Goal: Task Accomplishment & Management: Manage account settings

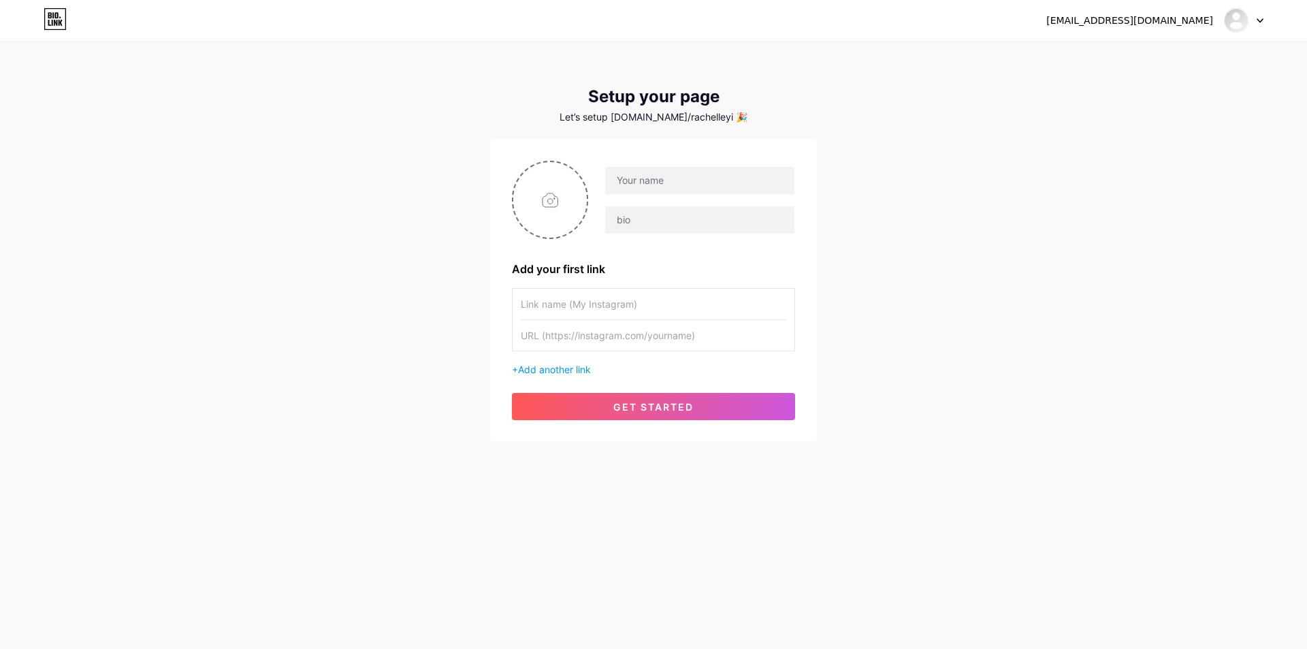
click at [1257, 17] on div at bounding box center [1243, 20] width 39 height 25
click at [1166, 97] on li "Logout" at bounding box center [1178, 92] width 169 height 37
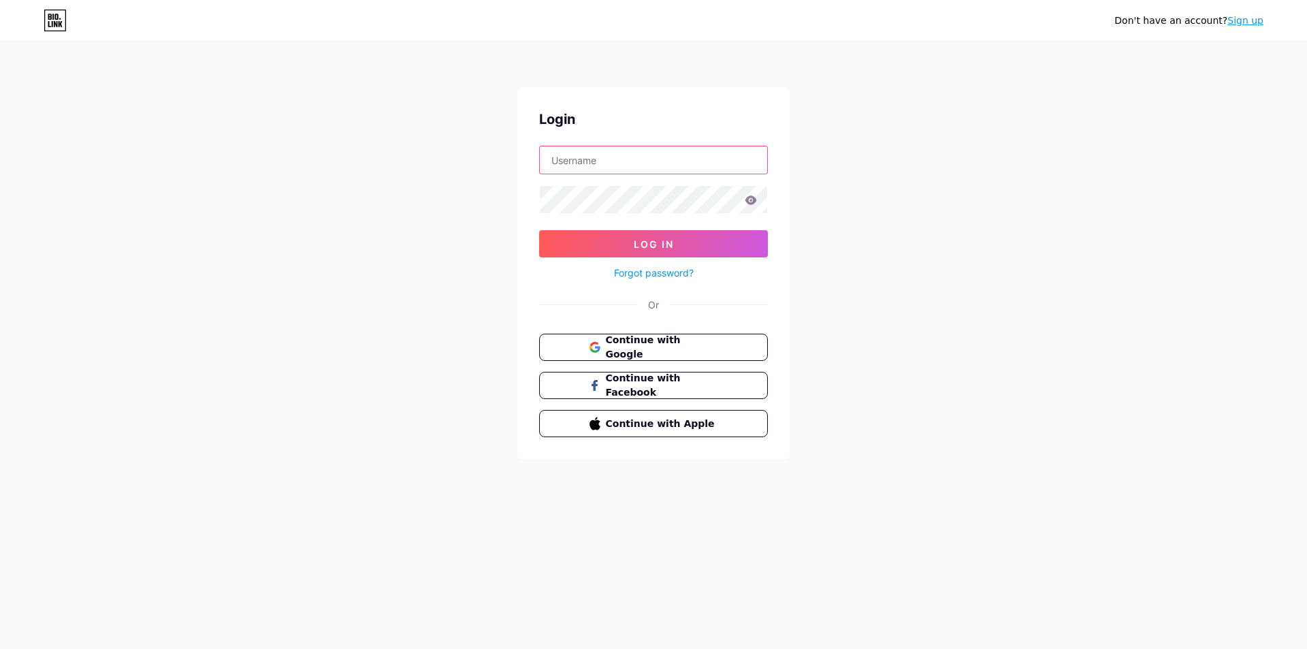
click at [611, 162] on input "text" at bounding box center [653, 159] width 227 height 27
drag, startPoint x: 534, startPoint y: 159, endPoint x: 564, endPoint y: 159, distance: 30.0
click at [534, 159] on div "Login Log In Forgot password? Or Continue with Google Continue with Facebook Co…" at bounding box center [653, 273] width 272 height 372
click at [567, 158] on input "text" at bounding box center [653, 159] width 227 height 27
paste input "kjguke472333@gmail.com"
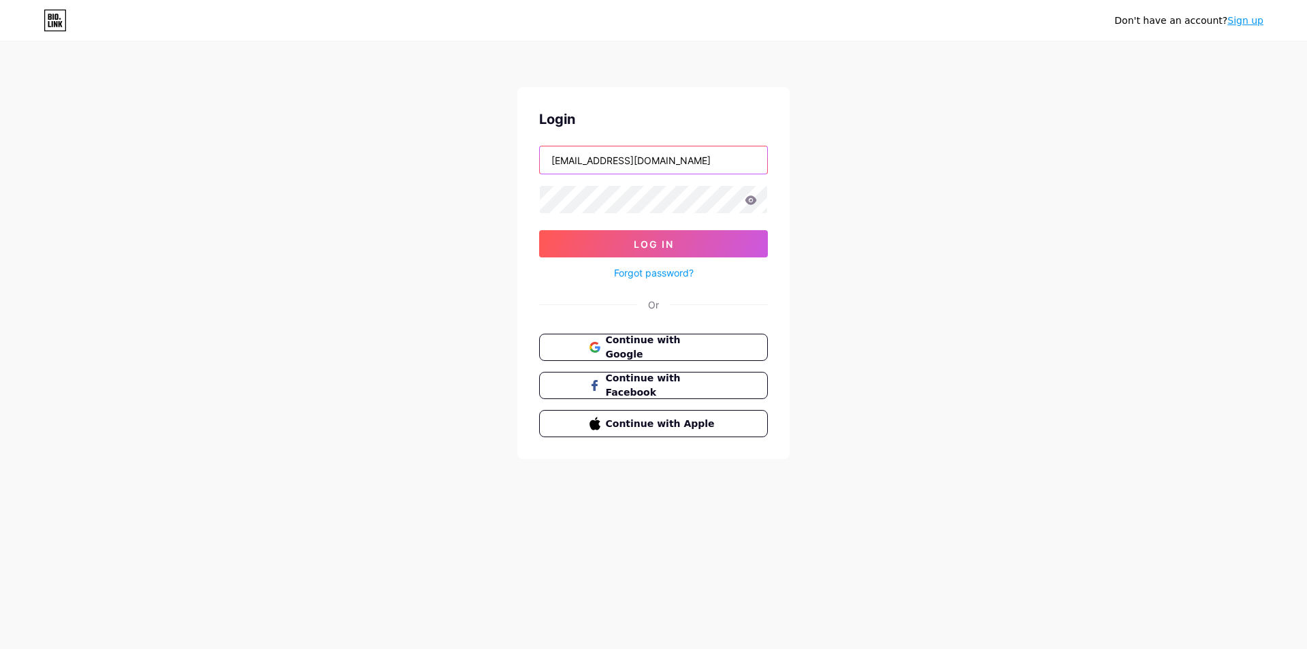
type input "kjguke472333@gmail.com"
click at [671, 244] on span "Log In" at bounding box center [654, 244] width 40 height 12
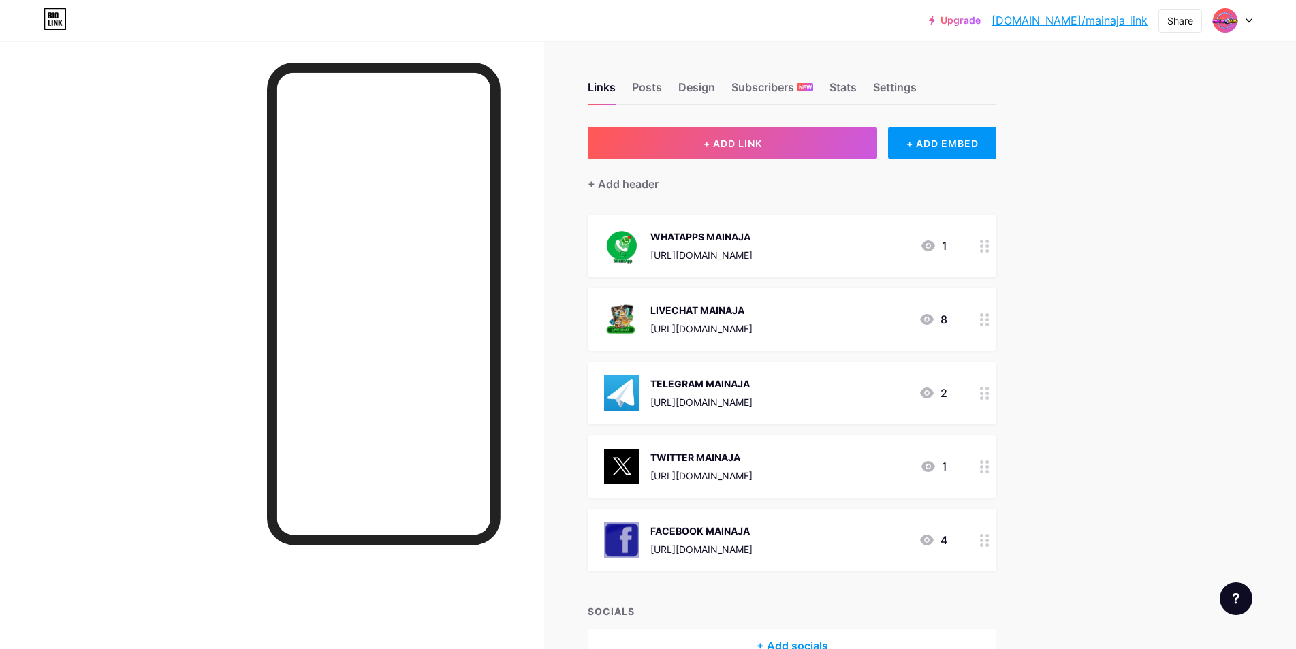
click at [989, 246] on icon at bounding box center [985, 246] width 10 height 13
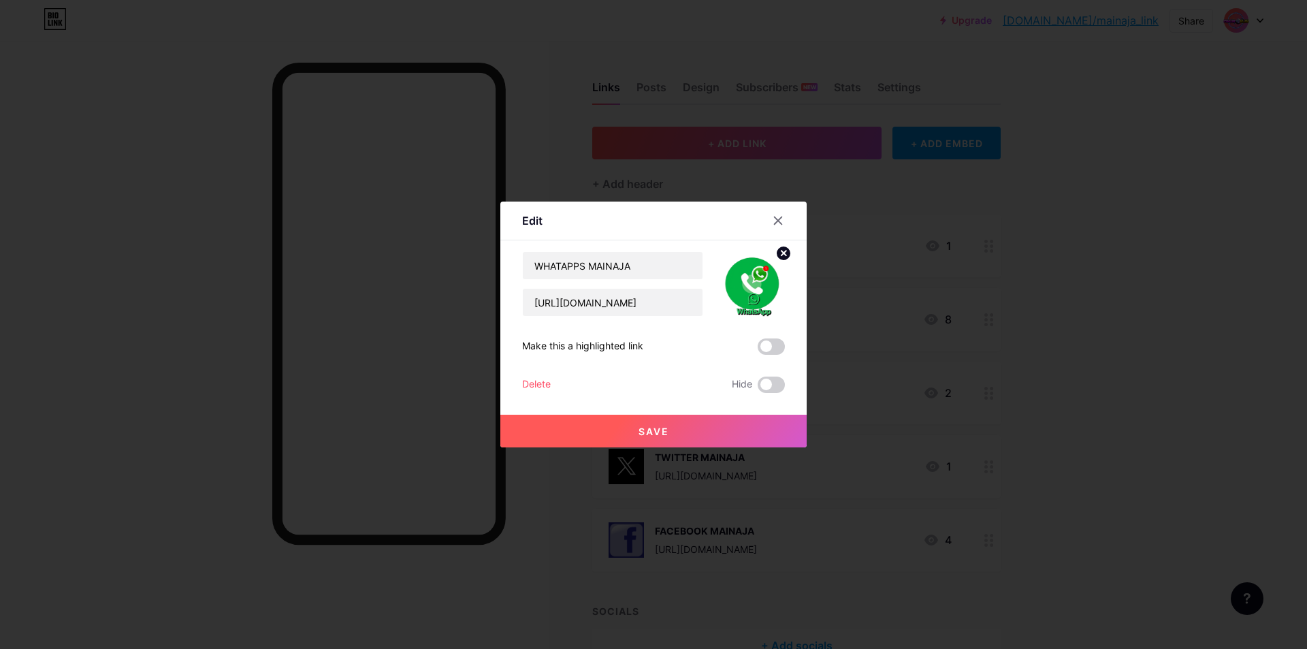
click at [818, 257] on div at bounding box center [653, 324] width 1307 height 649
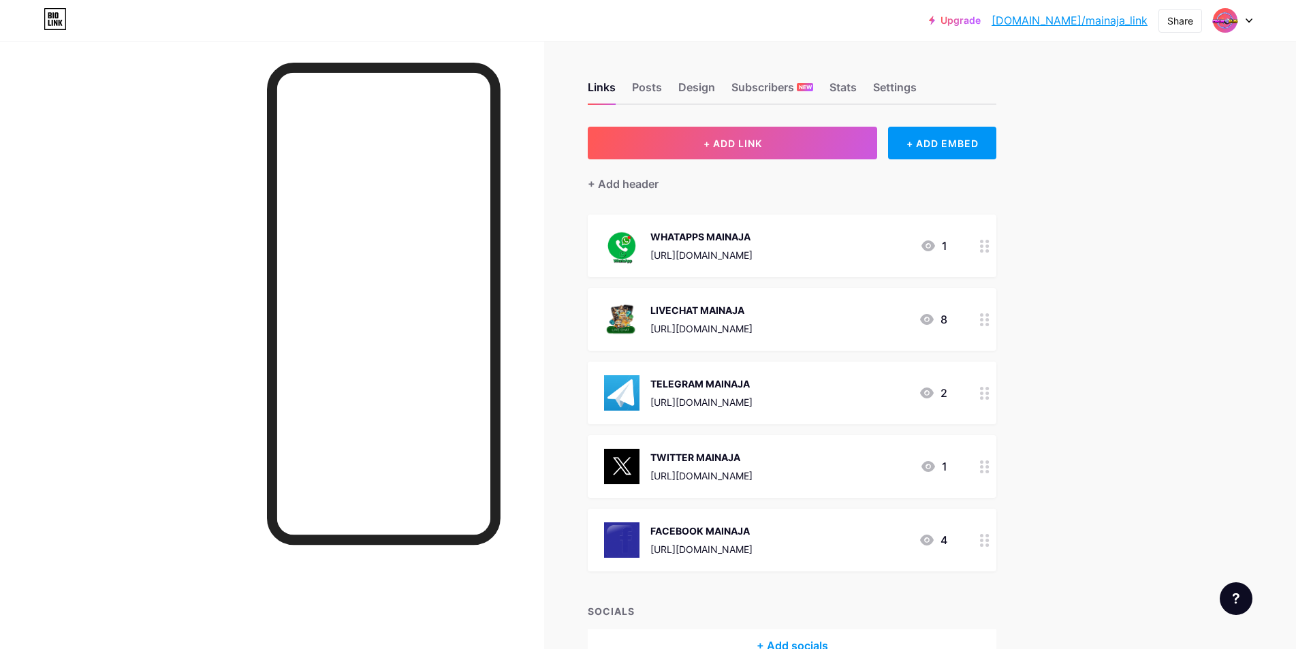
click at [848, 257] on div "WHATAPPS MAINAJA https://wa.link/3uko3f 1" at bounding box center [775, 245] width 343 height 35
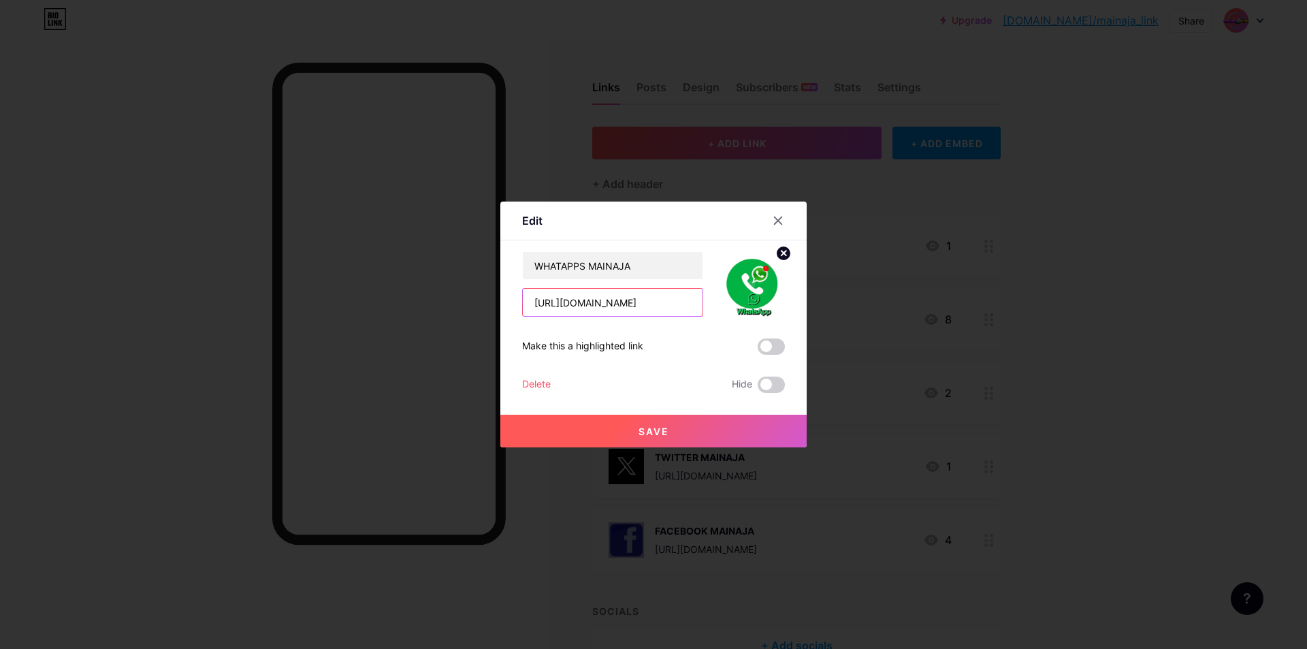
click at [641, 302] on input "https://wa.link/3uko3f" at bounding box center [613, 302] width 180 height 27
paste input "t.ly/mainaja-whatsapp"
type input "https://t.ly/mainaja-whatsapp"
click at [657, 429] on span "Save" at bounding box center [654, 432] width 31 height 12
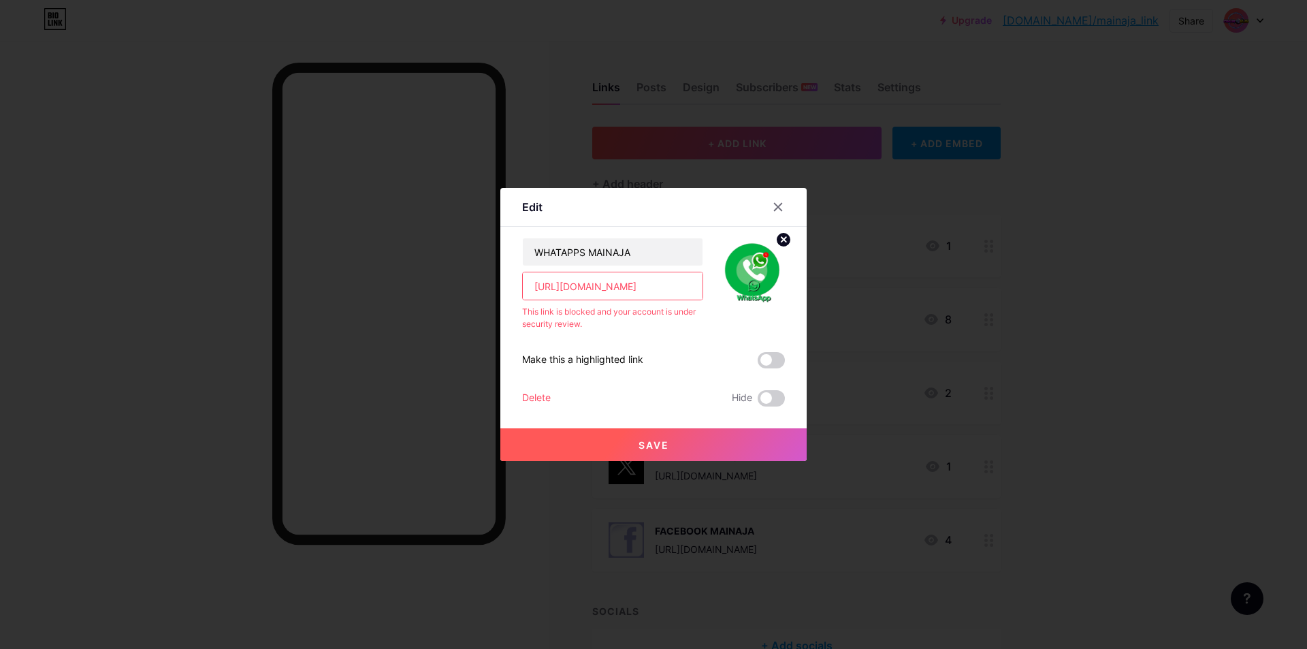
click at [652, 283] on input "https://t.ly/mainaja-whatsapp" at bounding box center [613, 285] width 180 height 27
paste input "wa.link/vqyt6e"
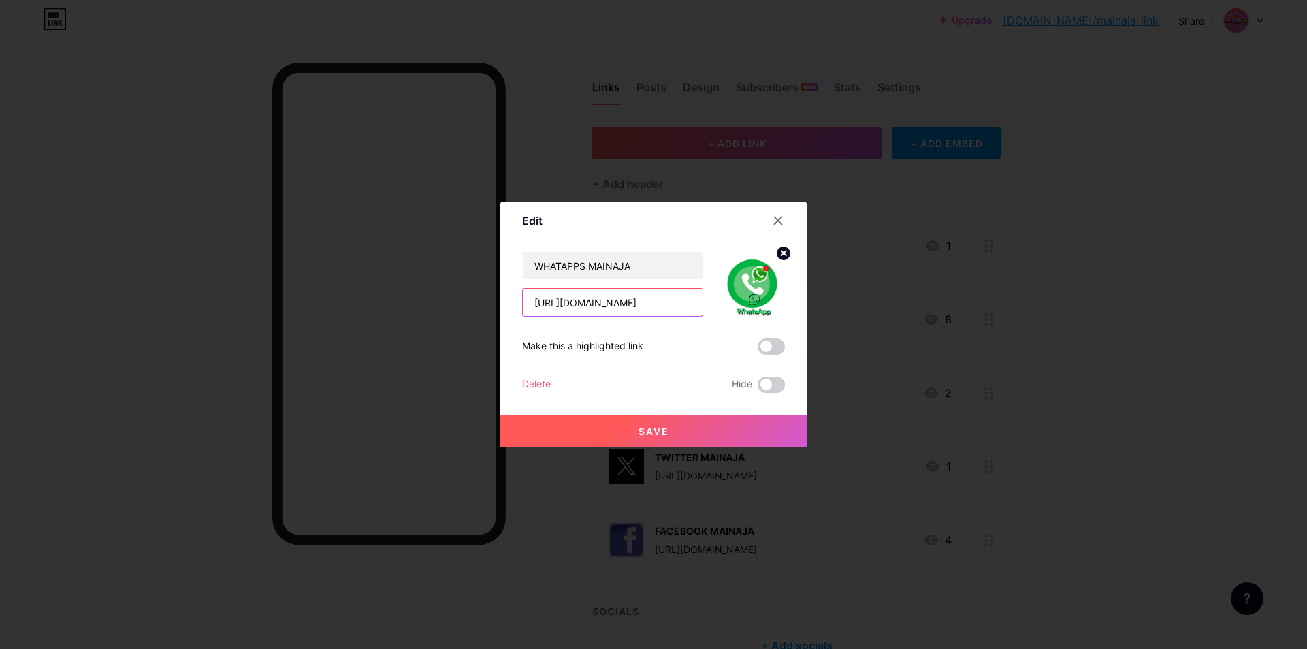
paste input "vqyt6e"
type input "[URL][DOMAIN_NAME]"
click at [656, 426] on span "Save" at bounding box center [654, 432] width 31 height 12
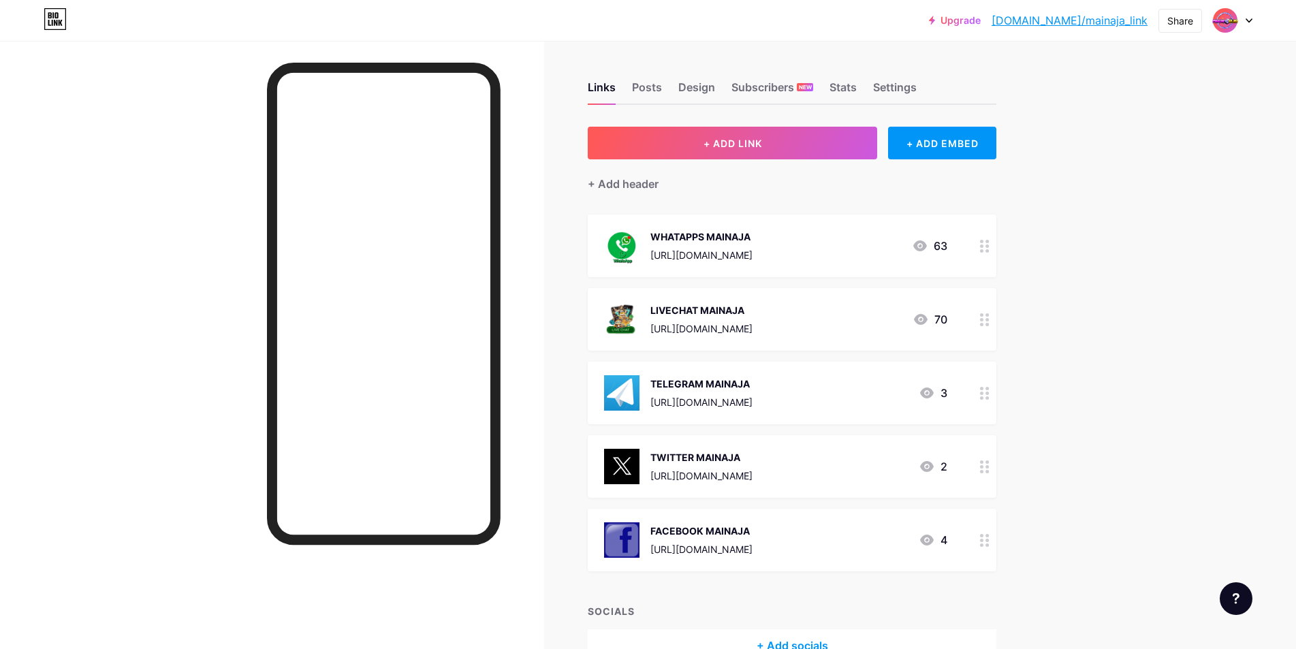
click at [752, 321] on div "[URL][DOMAIN_NAME]" at bounding box center [701, 328] width 102 height 14
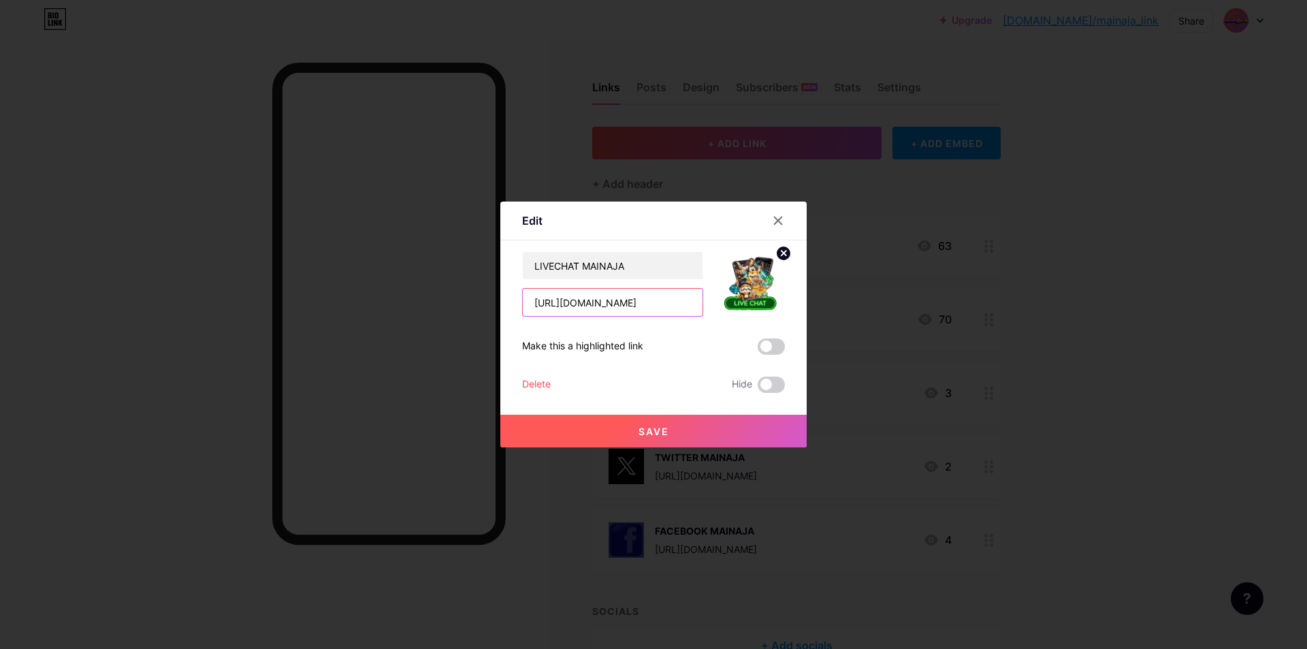
click at [648, 299] on input "[URL][DOMAIN_NAME]" at bounding box center [613, 302] width 180 height 27
paste input "t.ly/mainaja-livechat"
type input "https://t.ly/mainaja-livechat"
click at [639, 426] on span "Save" at bounding box center [654, 432] width 31 height 12
click at [636, 308] on input "[URL][DOMAIN_NAME]" at bounding box center [613, 302] width 180 height 27
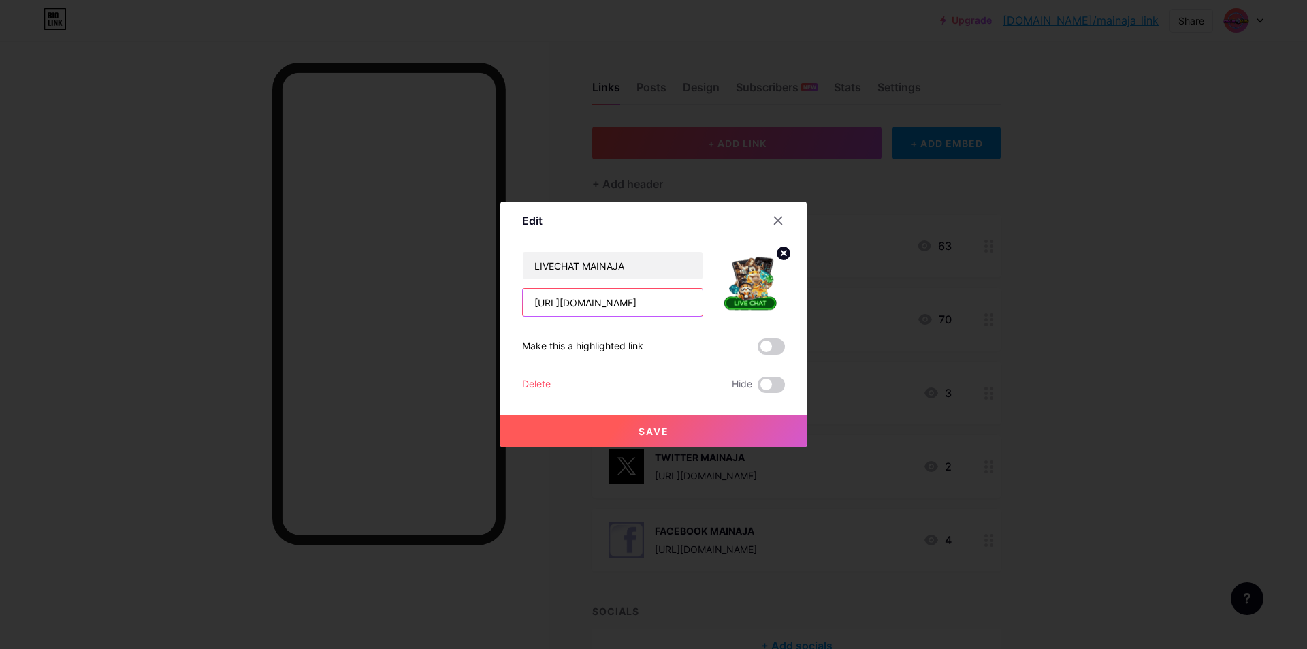
type input "[URL][DOMAIN_NAME]"
click at [773, 218] on icon at bounding box center [778, 220] width 11 height 11
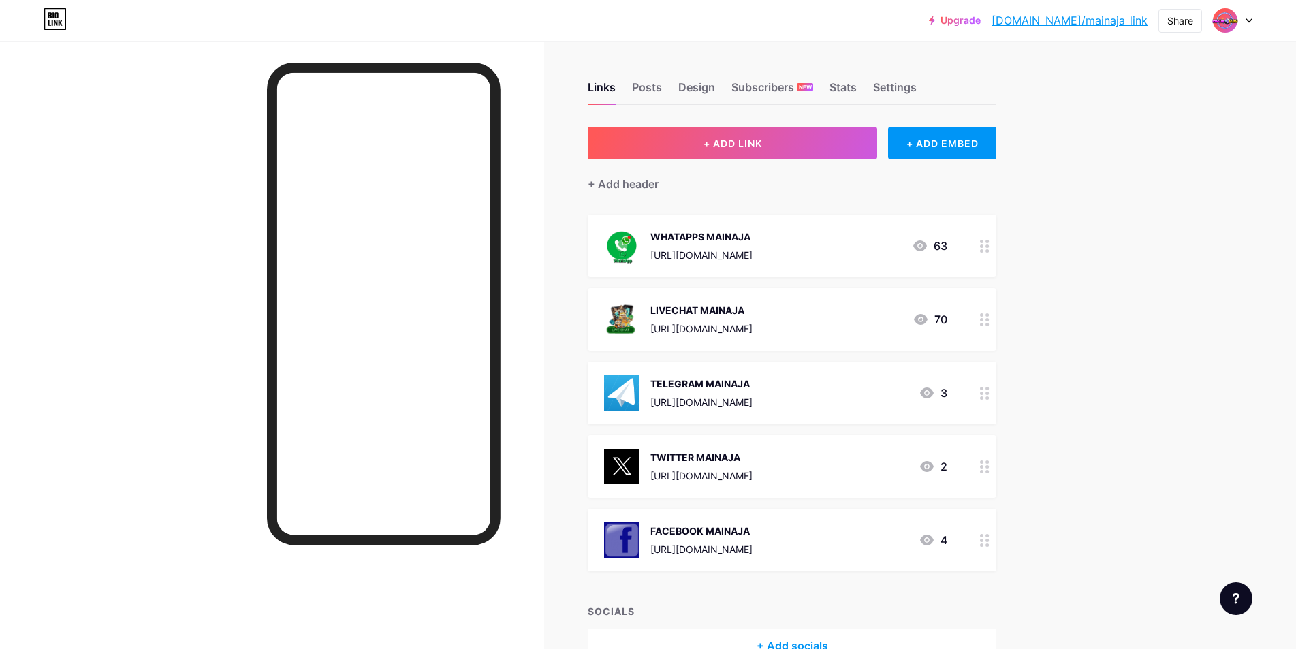
click at [752, 317] on div "LIVECHAT MAINAJA https://secure.livechatenterprise.com/customer/action/open_cha…" at bounding box center [701, 319] width 102 height 35
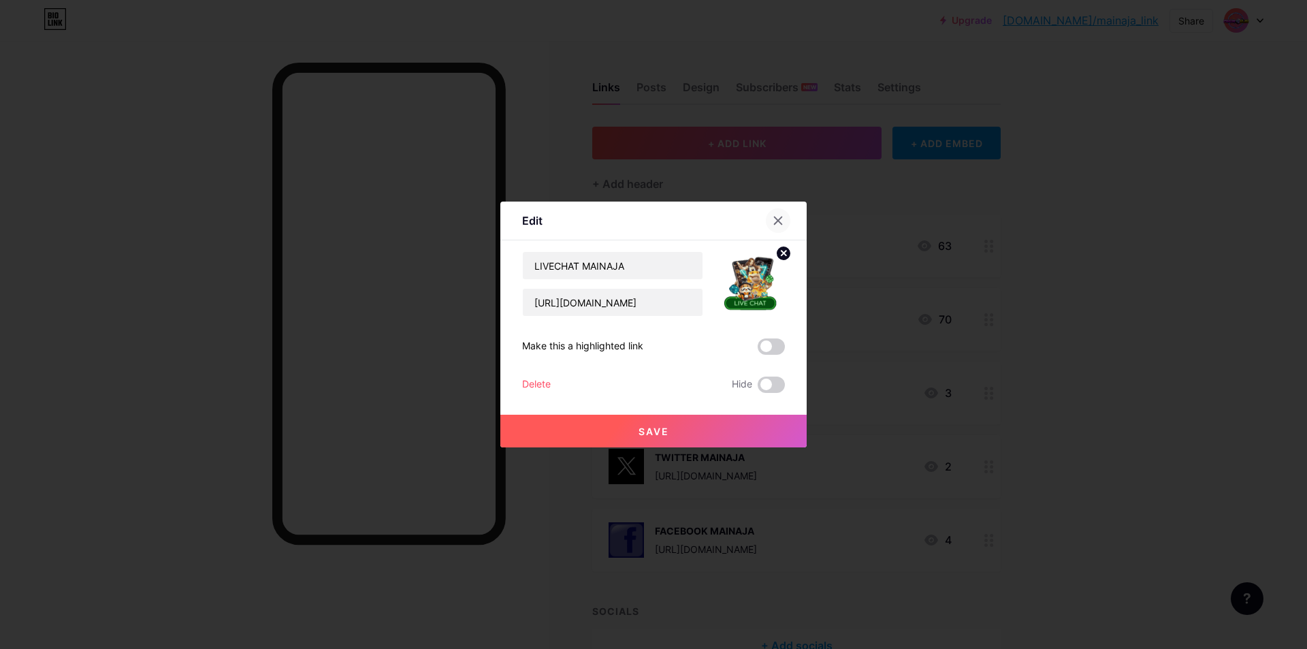
click at [773, 218] on icon at bounding box center [778, 220] width 11 height 11
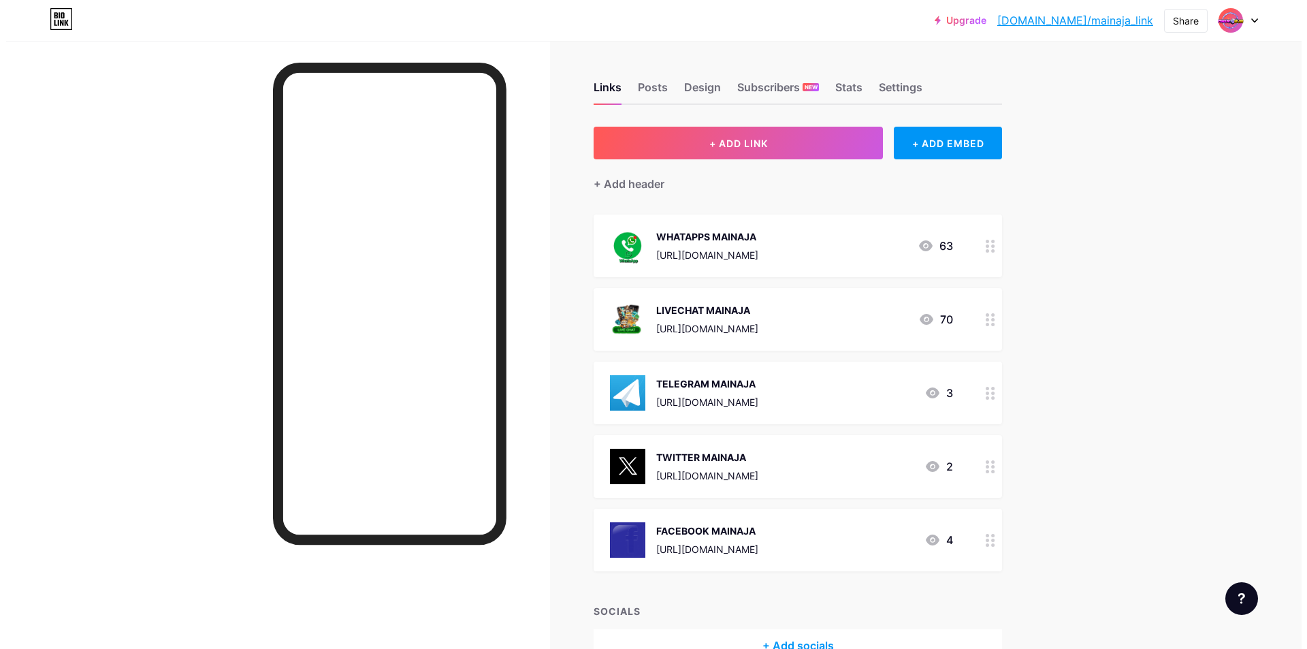
scroll to position [68, 0]
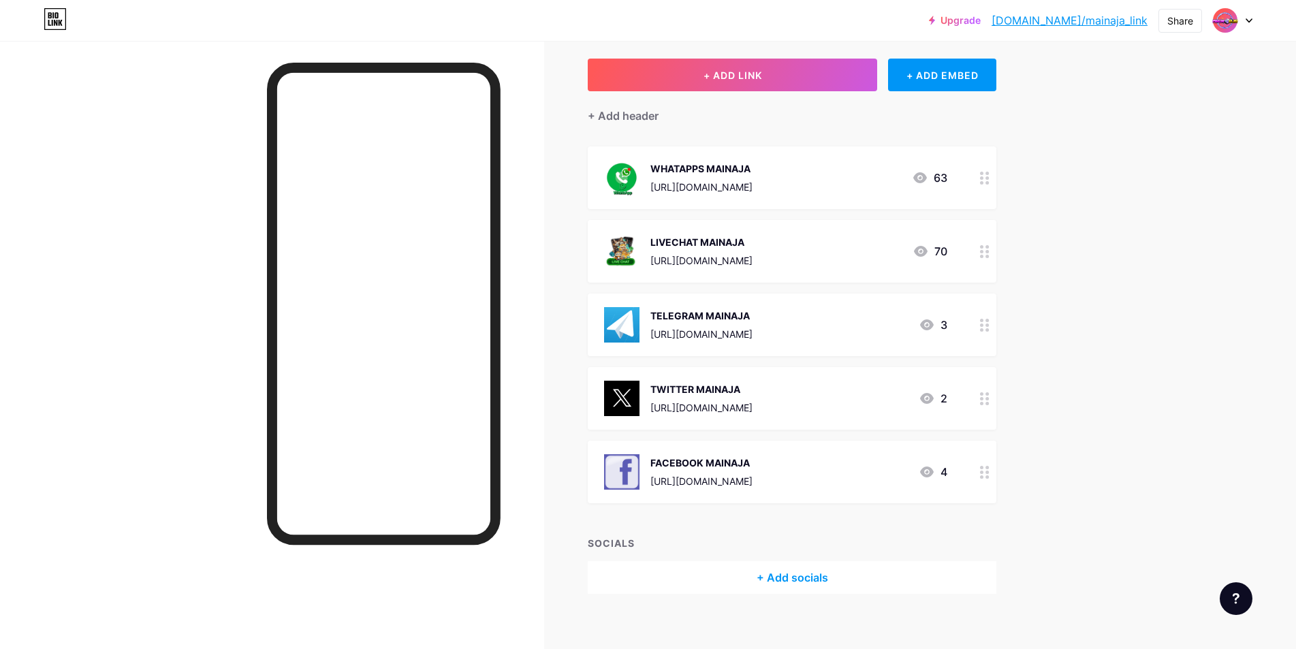
click at [795, 323] on div "TELEGRAM MAINAJA https://t.me/mainajaslot 3" at bounding box center [775, 324] width 343 height 35
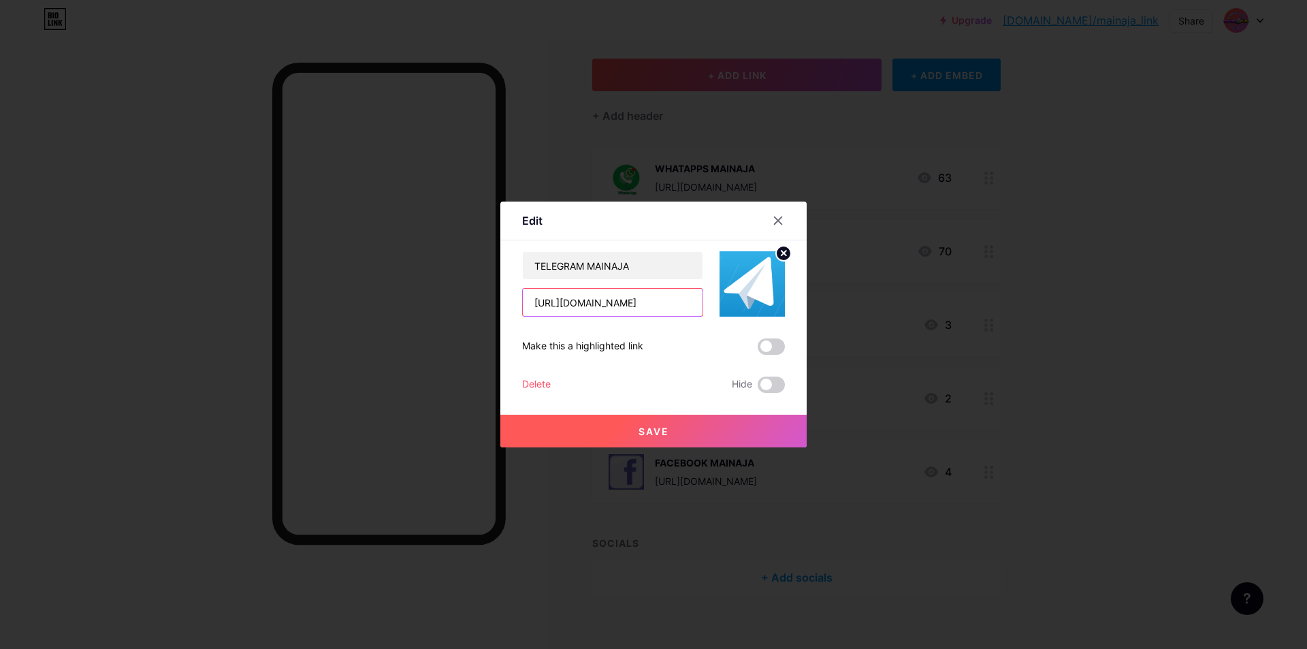
click at [657, 304] on input "https://t.me/mainajaslot" at bounding box center [613, 302] width 180 height 27
paste input "MAINAJAOFC"
type input "[URL][DOMAIN_NAME]"
click at [657, 428] on span "Save" at bounding box center [654, 432] width 31 height 12
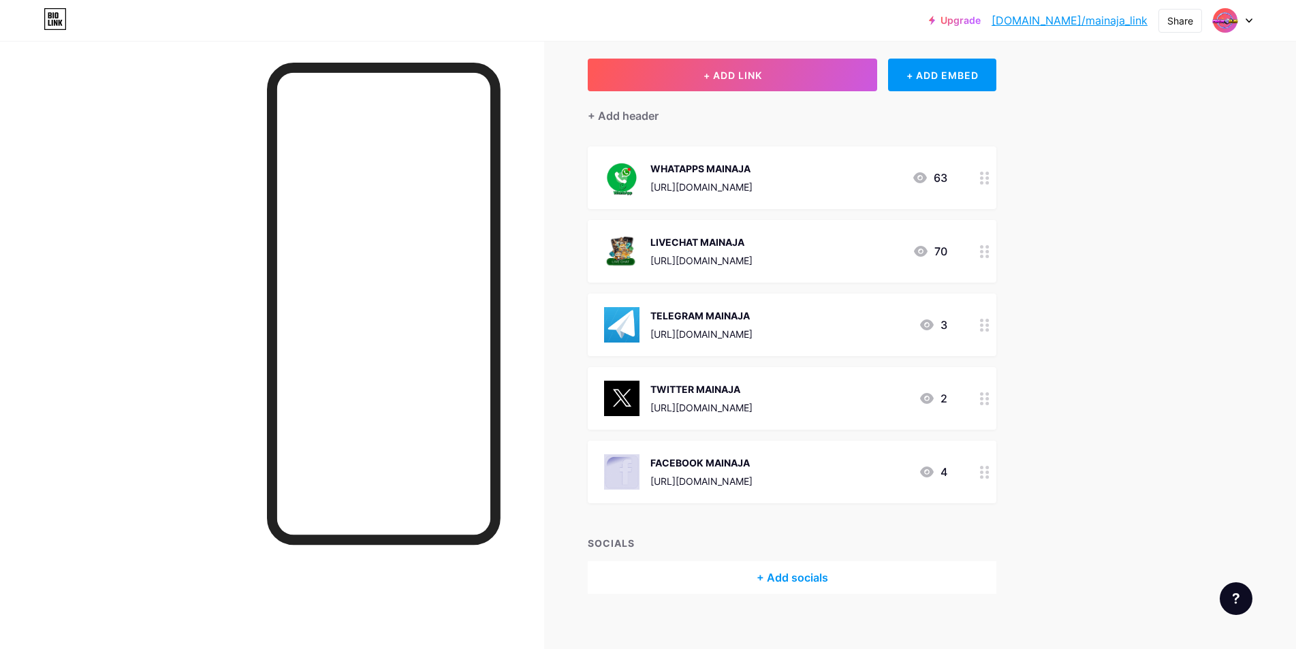
click at [752, 460] on div "FACEBOOK MAINAJA" at bounding box center [701, 463] width 102 height 14
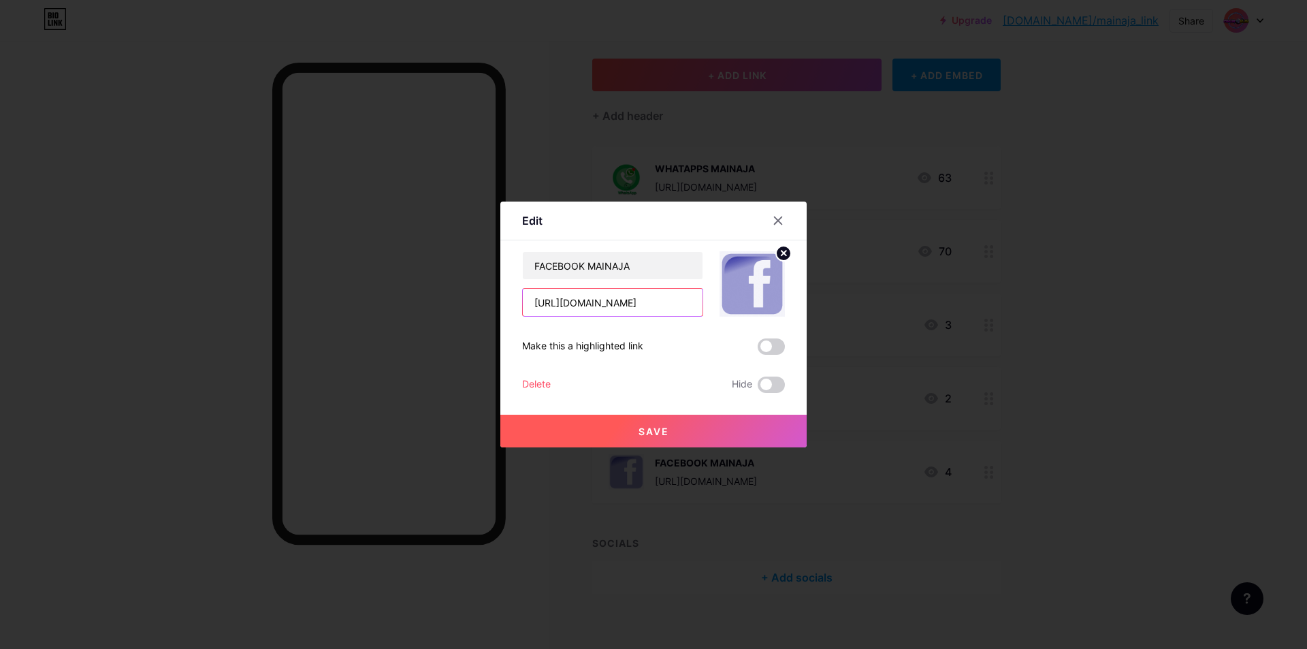
click at [626, 293] on input "https://web.facebook.com/groups/webslotterpercaya" at bounding box center [613, 302] width 180 height 27
paste input "profile.php?id=61553376908227"
type input "[URL][DOMAIN_NAME]"
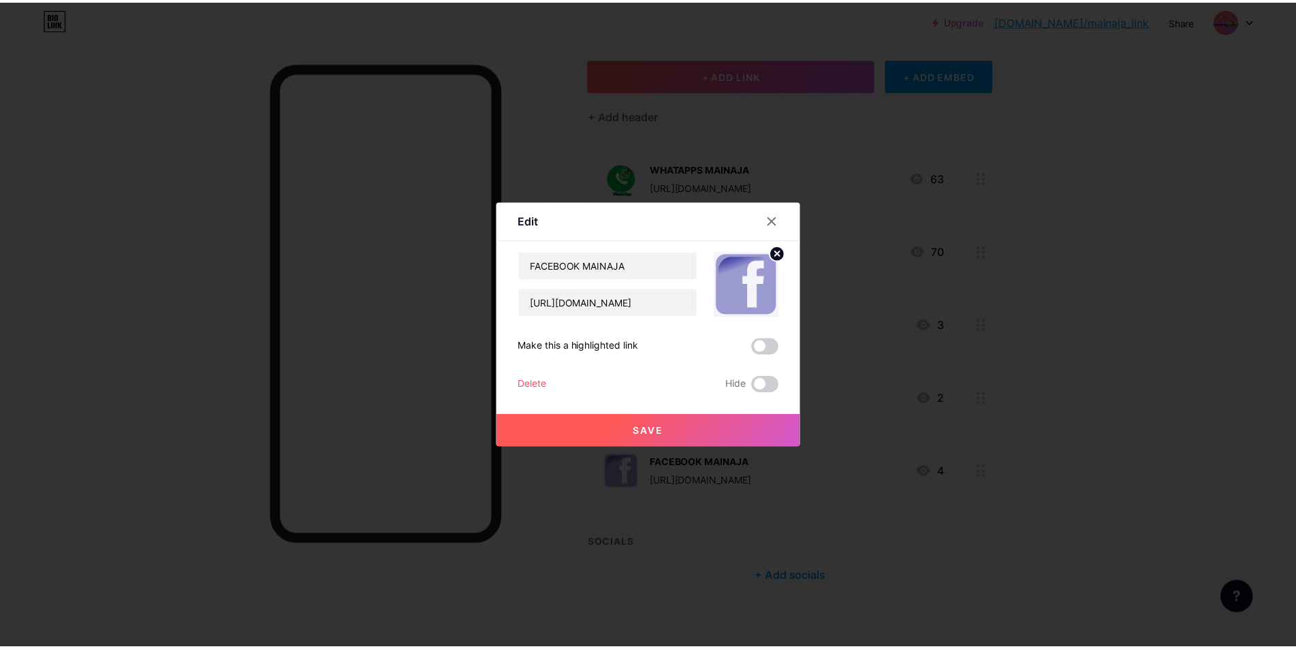
scroll to position [0, 0]
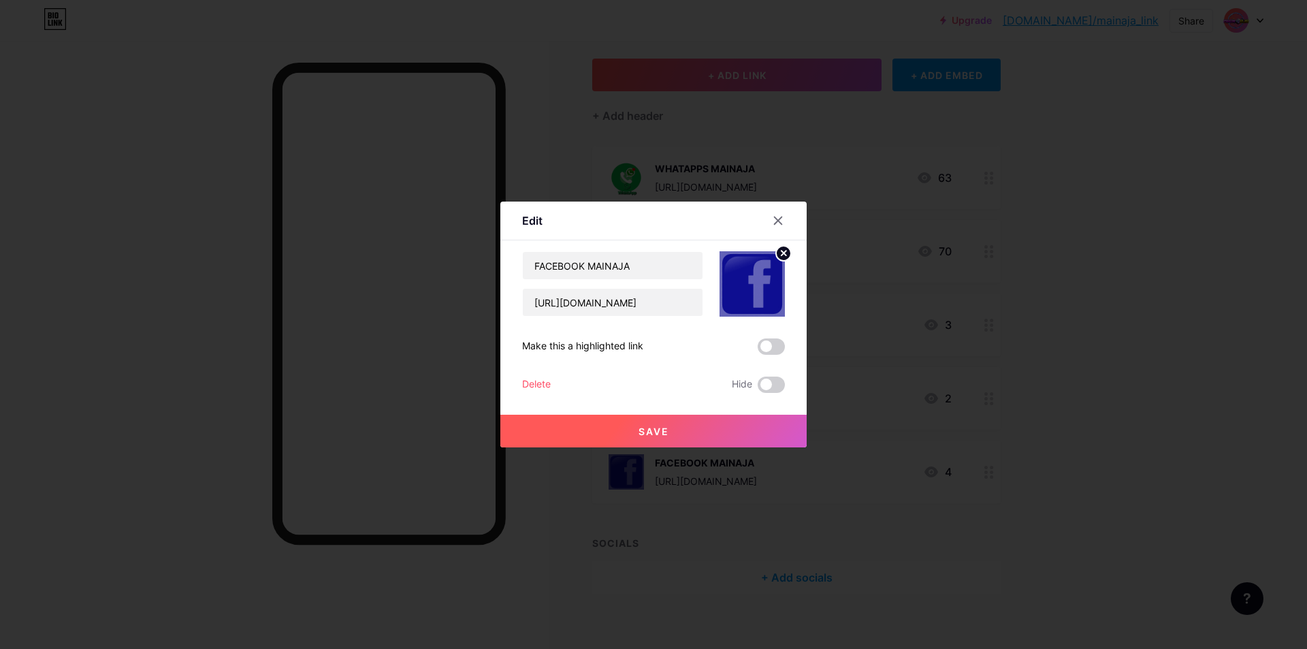
click at [675, 425] on button "Save" at bounding box center [653, 431] width 306 height 33
